Goal: Task Accomplishment & Management: Use online tool/utility

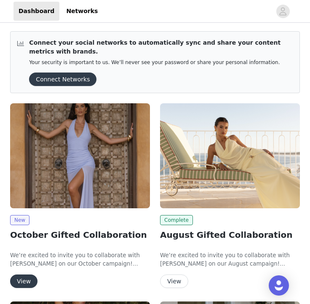
click at [24, 281] on button "View" at bounding box center [23, 281] width 27 height 13
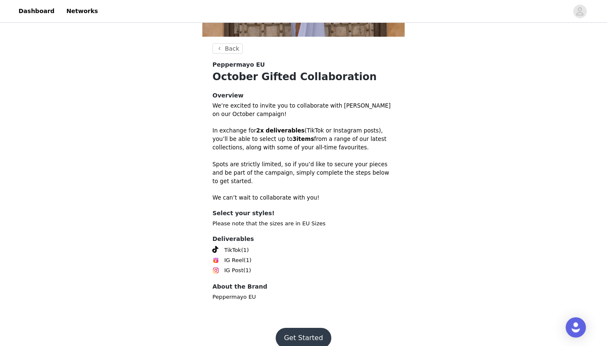
scroll to position [189, 0]
click at [299, 328] on button "Get Started" at bounding box center [304, 338] width 56 height 20
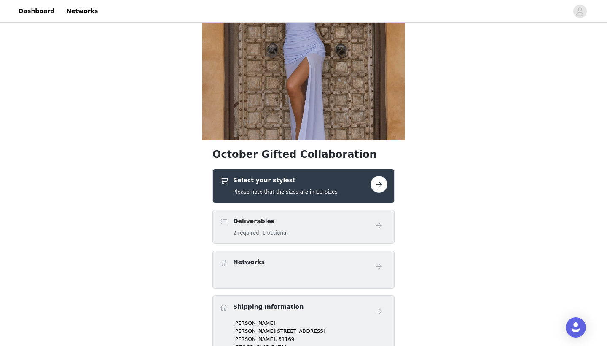
scroll to position [89, 0]
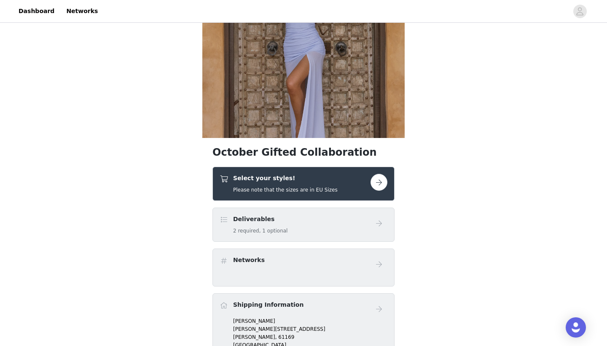
click at [373, 183] on button "button" at bounding box center [379, 182] width 17 height 17
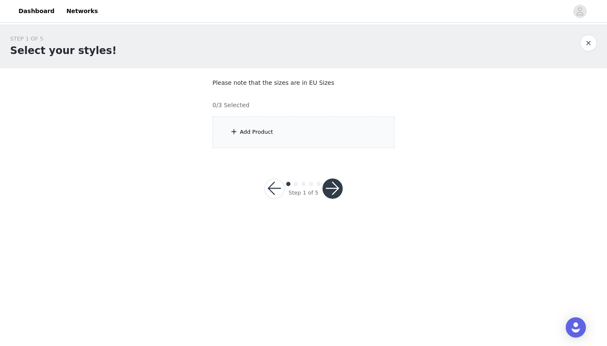
click at [322, 129] on div "Add Product" at bounding box center [304, 132] width 182 height 32
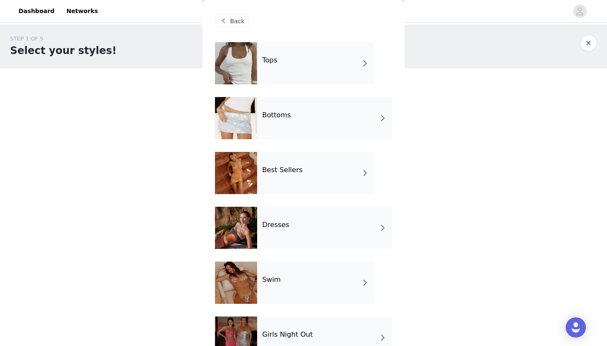
click at [302, 80] on div "Tops" at bounding box center [315, 63] width 117 height 42
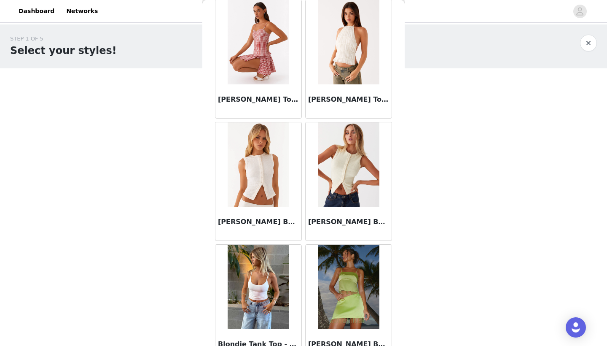
scroll to position [663, 0]
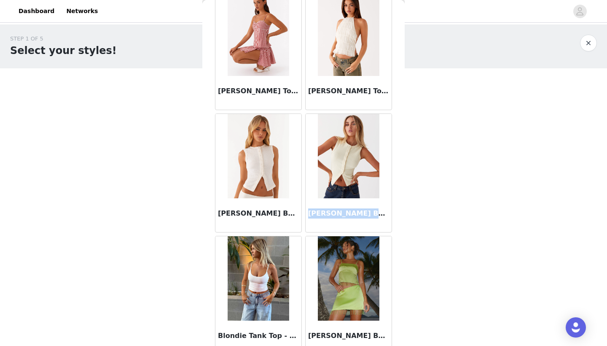
drag, startPoint x: 308, startPoint y: 214, endPoint x: 375, endPoint y: 216, distance: 66.2
click at [375, 216] on h3 "[PERSON_NAME] Buttoned Tank Top - Yellow" at bounding box center [348, 213] width 81 height 10
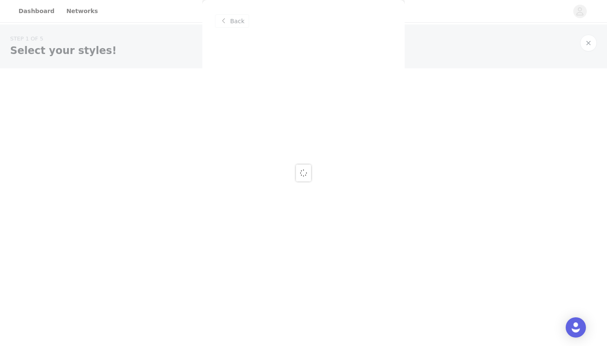
scroll to position [0, 0]
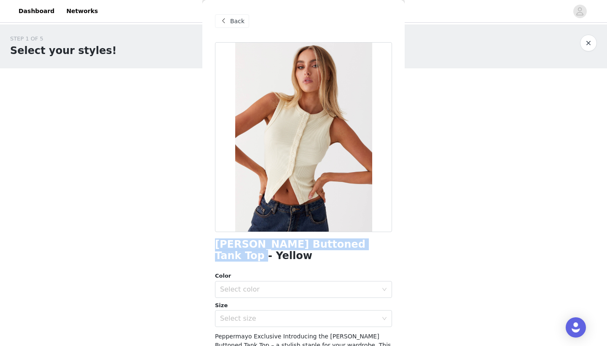
drag, startPoint x: 216, startPoint y: 241, endPoint x: 367, endPoint y: 241, distance: 151.4
click at [367, 241] on div "[PERSON_NAME] Buttoned Tank Top - Yellow" at bounding box center [303, 250] width 177 height 23
copy h1 "[PERSON_NAME] Buttoned Tank Top - Yellow"
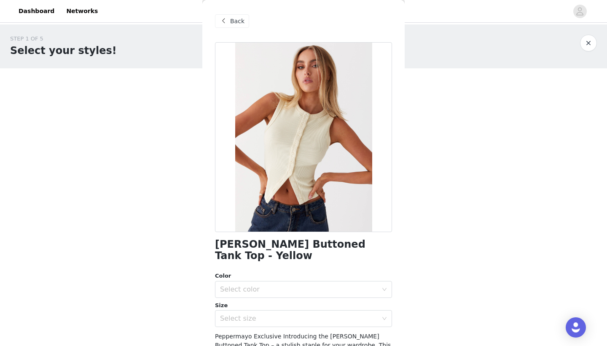
click at [225, 20] on span at bounding box center [224, 21] width 10 height 10
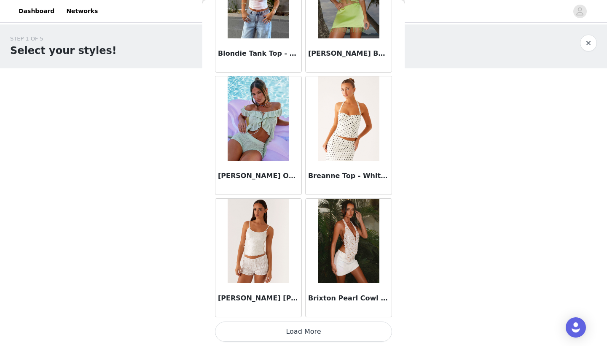
scroll to position [945, 0]
click at [332, 328] on button "Load More" at bounding box center [303, 331] width 177 height 20
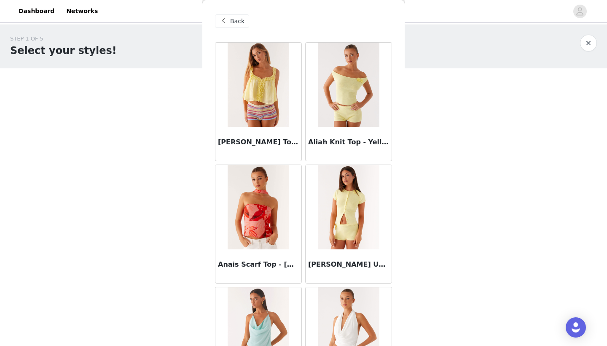
scroll to position [0, 0]
click at [235, 20] on span "Back" at bounding box center [237, 21] width 14 height 9
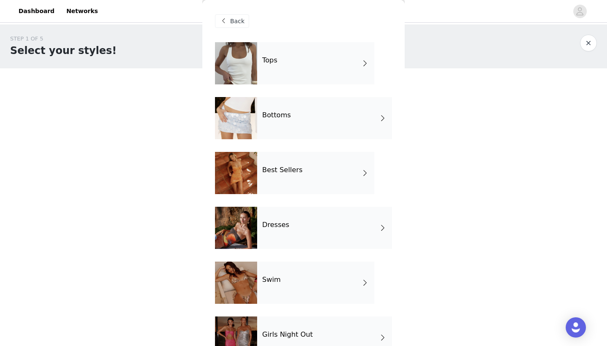
click at [277, 127] on div "Bottoms" at bounding box center [324, 118] width 135 height 42
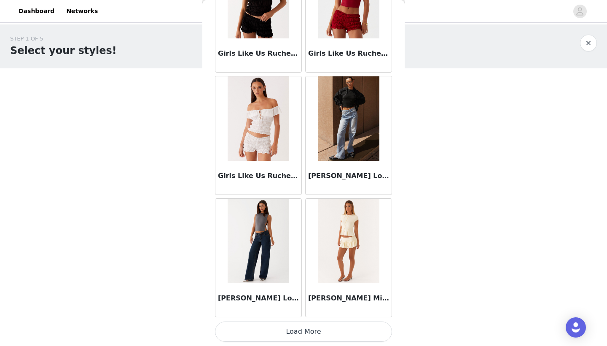
click at [288, 335] on button "Load More" at bounding box center [303, 331] width 177 height 20
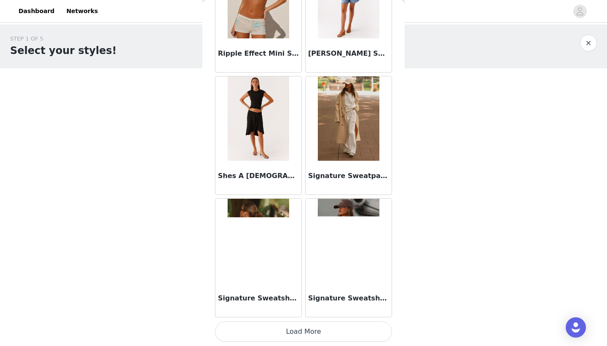
scroll to position [2168, 0]
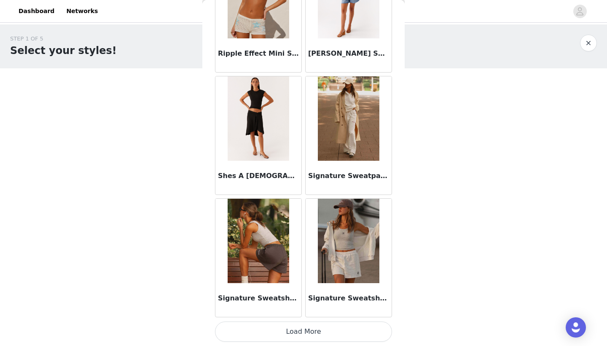
click at [286, 335] on button "Load More" at bounding box center [303, 331] width 177 height 20
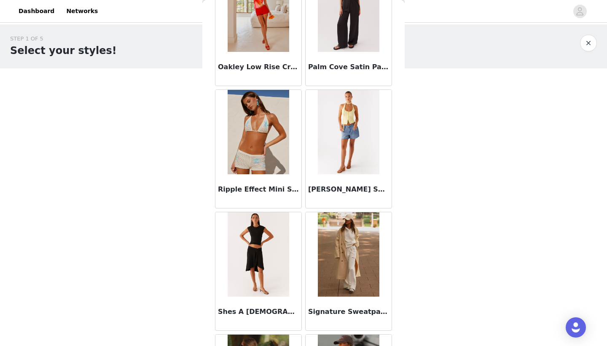
scroll to position [1972, 0]
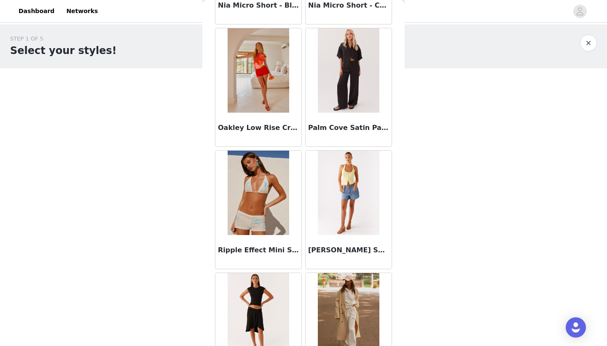
click at [353, 118] on div "Palm Cove Satin Pants - Black" at bounding box center [349, 130] width 86 height 34
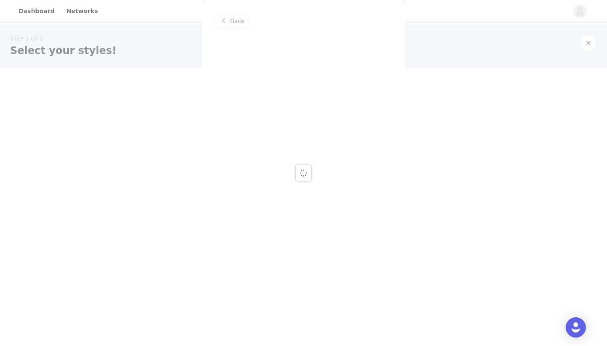
scroll to position [0, 0]
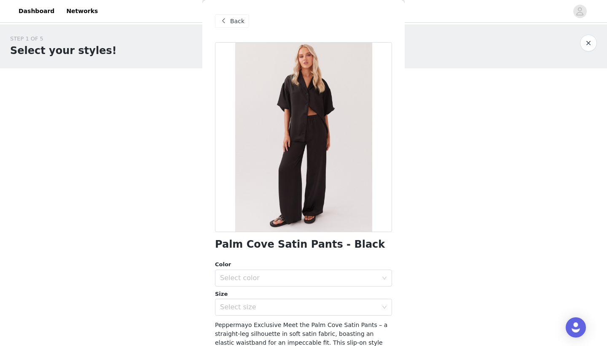
click at [230, 24] on div "Back" at bounding box center [232, 20] width 34 height 13
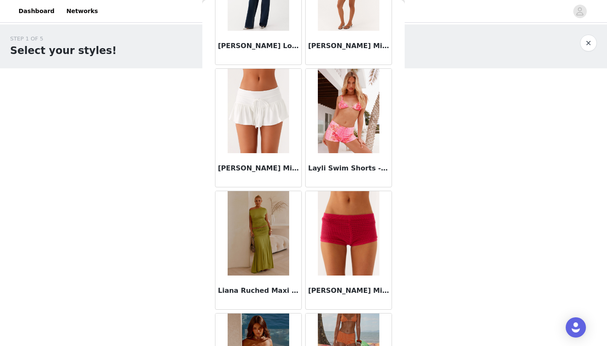
scroll to position [926, 0]
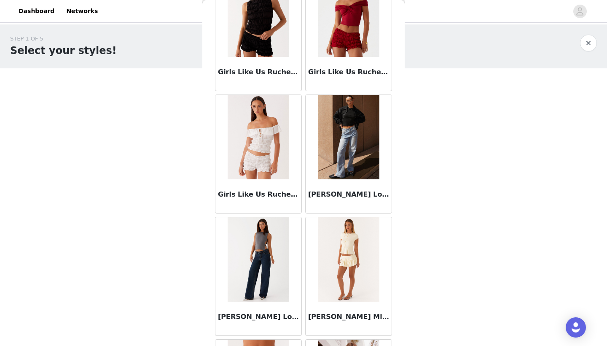
click at [258, 248] on img at bounding box center [258, 259] width 61 height 84
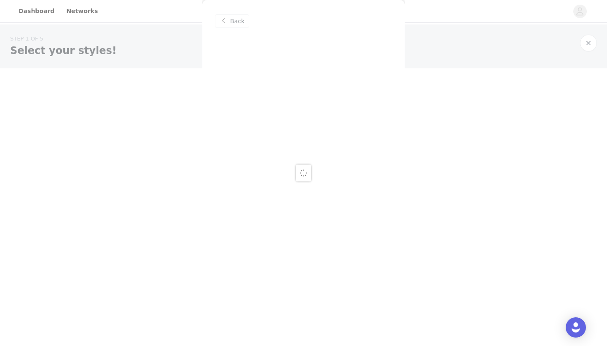
scroll to position [0, 0]
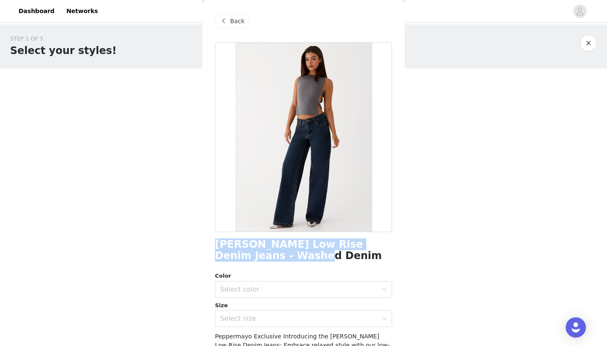
drag, startPoint x: 289, startPoint y: 260, endPoint x: 206, endPoint y: 236, distance: 86.2
click at [206, 236] on div "Back [PERSON_NAME] Low Rise Denim Jeans - Washed Denim Color Select color Size …" at bounding box center [303, 173] width 202 height 346
copy h1 "[PERSON_NAME] Low Rise Denim Jeans - Washed Denim"
